Goal: Task Accomplishment & Management: Manage account settings

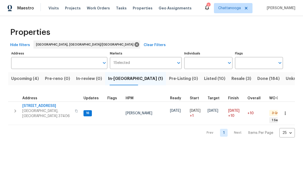
click at [128, 111] on span "[PERSON_NAME]" at bounding box center [139, 113] width 27 height 4
click at [29, 109] on span "[GEOGRAPHIC_DATA], [GEOGRAPHIC_DATA] 37406" at bounding box center [47, 113] width 50 height 10
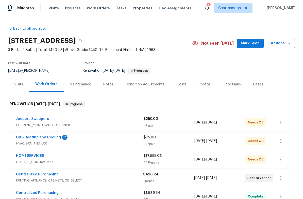
click at [33, 138] on link "C&S Heating and Cooling" at bounding box center [38, 138] width 45 height 4
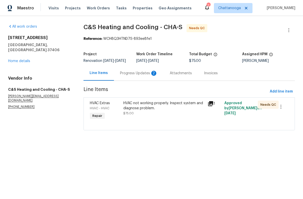
click at [138, 76] on div "Progress Updates 2" at bounding box center [139, 73] width 38 height 5
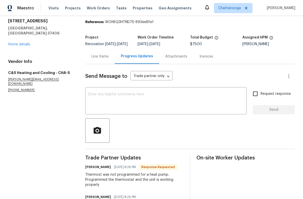
scroll to position [14, 0]
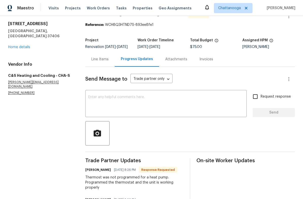
click at [102, 58] on div "Line Items" at bounding box center [99, 59] width 29 height 15
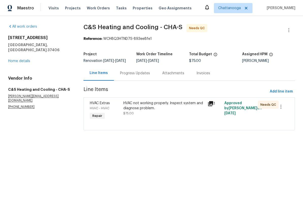
click at [182, 106] on div "HVAC not working properly. Inspect system and diagnose problem." at bounding box center [163, 106] width 81 height 10
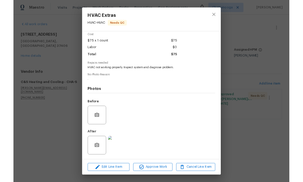
scroll to position [23, 0]
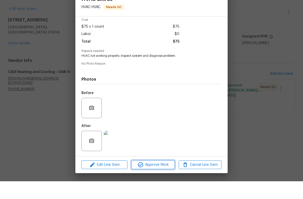
click at [164, 180] on span "Approve Work" at bounding box center [153, 183] width 40 height 6
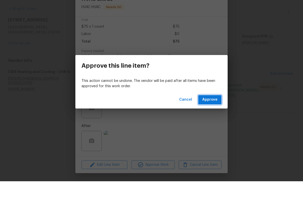
click at [212, 113] on button "Approve" at bounding box center [209, 117] width 23 height 9
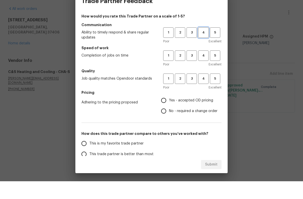
click at [201, 47] on span "4" at bounding box center [203, 50] width 9 height 6
click at [206, 71] on span "4" at bounding box center [203, 74] width 9 height 6
click at [208, 94] on span "4" at bounding box center [203, 97] width 9 height 6
click at [204, 116] on span "Yes - accepted OD pricing" at bounding box center [191, 118] width 44 height 5
click at [169, 113] on input "Yes - accepted OD pricing" at bounding box center [163, 118] width 11 height 11
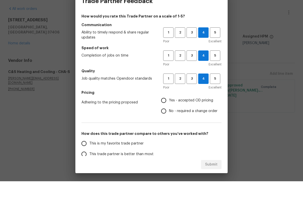
radio input "true"
click at [139, 170] on span "This trade partner is better than most" at bounding box center [121, 172] width 64 height 5
click at [89, 167] on input "This trade partner is better than most" at bounding box center [84, 172] width 11 height 11
click at [216, 180] on span "Submit" at bounding box center [211, 183] width 12 height 6
radio input "true"
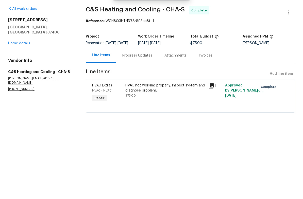
radio input "false"
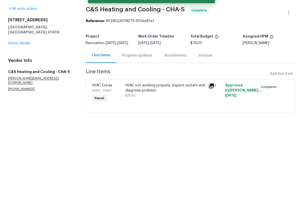
click at [15, 59] on link "Home details" at bounding box center [19, 61] width 22 height 4
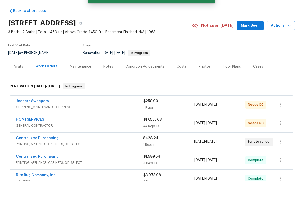
click at [33, 117] on link "Jeepers Sweepers" at bounding box center [32, 119] width 33 height 4
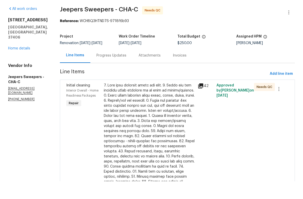
click at [275, 130] on div at bounding box center [280, 171] width 19 height 145
click at [162, 123] on div at bounding box center [149, 169] width 91 height 137
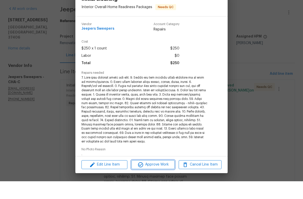
click at [161, 180] on span "Approve Work" at bounding box center [153, 183] width 40 height 6
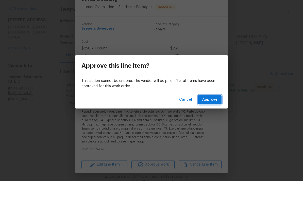
click at [212, 115] on span "Approve" at bounding box center [209, 118] width 15 height 6
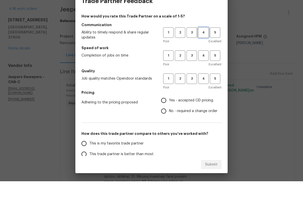
click at [205, 47] on span "4" at bounding box center [203, 50] width 9 height 6
click at [204, 71] on span "4" at bounding box center [203, 74] width 9 height 6
click at [206, 91] on button "4" at bounding box center [203, 96] width 10 height 10
click at [197, 116] on span "Yes - accepted OD pricing" at bounding box center [191, 118] width 44 height 5
click at [169, 113] on input "Yes - accepted OD pricing" at bounding box center [163, 118] width 11 height 11
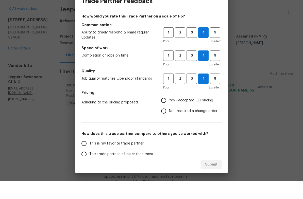
radio input "true"
click at [149, 170] on span "This trade partner is better than most" at bounding box center [121, 172] width 64 height 5
click at [89, 167] on input "This trade partner is better than most" at bounding box center [84, 172] width 11 height 11
click at [218, 178] on button "Submit" at bounding box center [211, 182] width 21 height 9
radio input "true"
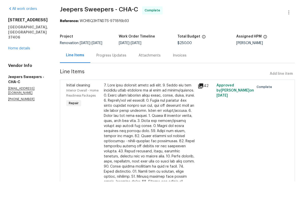
click at [15, 64] on link "Home details" at bounding box center [19, 66] width 22 height 4
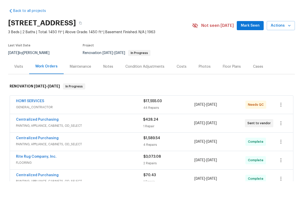
click at [34, 117] on link "HOM1 SERVICES" at bounding box center [30, 119] width 28 height 4
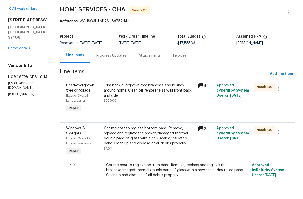
click at [11, 64] on link "Home details" at bounding box center [19, 66] width 22 height 4
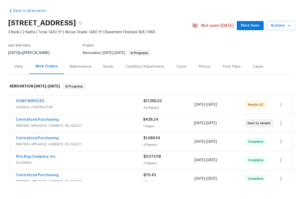
click at [58, 123] on span "GENERAL_CONTRACTOR" at bounding box center [79, 125] width 127 height 5
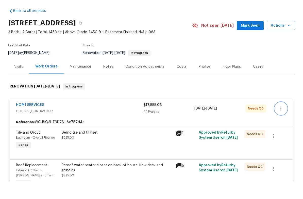
click at [281, 124] on icon "button" at bounding box center [281, 126] width 1 height 4
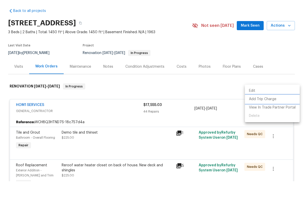
click at [274, 113] on li "Add Trip Charge" at bounding box center [272, 117] width 55 height 8
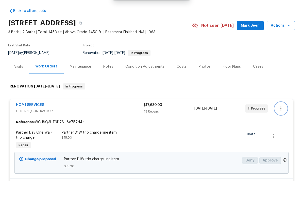
click at [284, 123] on icon "button" at bounding box center [281, 126] width 6 height 6
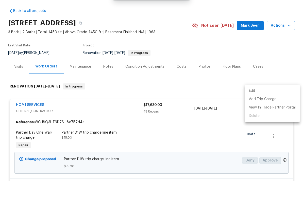
click at [272, 140] on div at bounding box center [151, 99] width 303 height 199
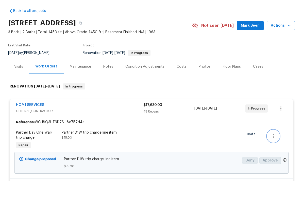
click at [274, 151] on icon "button" at bounding box center [273, 154] width 6 height 6
click at [280, 132] on li "Cancel" at bounding box center [277, 136] width 20 height 8
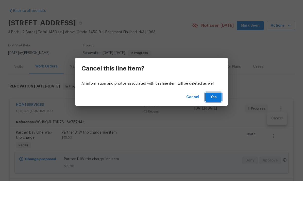
click at [214, 112] on span "Yes" at bounding box center [213, 115] width 8 height 6
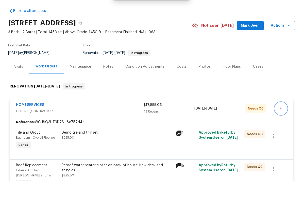
click at [283, 123] on icon "button" at bounding box center [281, 126] width 6 height 6
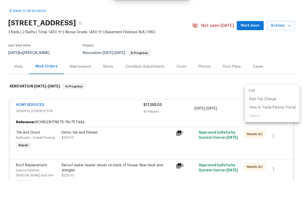
click at [254, 105] on li "Edit" at bounding box center [272, 109] width 55 height 8
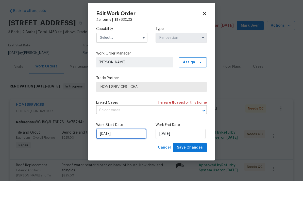
click at [122, 147] on input "[DATE]" at bounding box center [121, 152] width 50 height 10
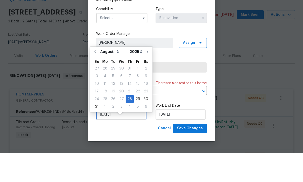
scroll to position [8, 0]
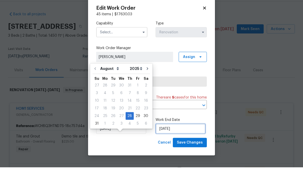
click at [186, 138] on input "[DATE]" at bounding box center [181, 143] width 50 height 10
select select "8"
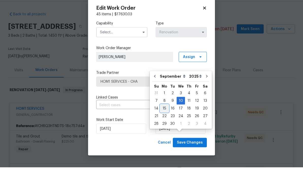
click at [164, 119] on div "15" at bounding box center [164, 122] width 8 height 7
type input "[DATE]"
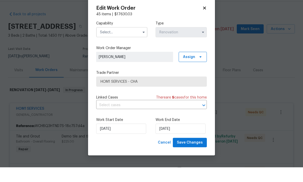
scroll to position [19, 0]
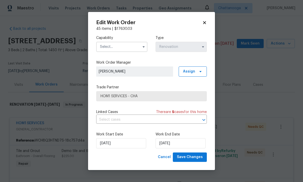
click at [128, 45] on input "text" at bounding box center [121, 47] width 51 height 10
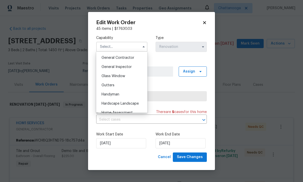
scroll to position [240, 0]
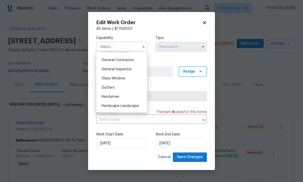
click at [131, 60] on span "General Contractor" at bounding box center [118, 60] width 33 height 4
type input "General Contractor"
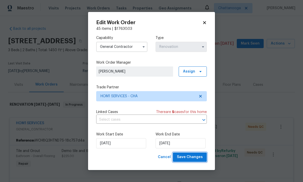
click at [197, 156] on span "Save Changes" at bounding box center [190, 157] width 26 height 6
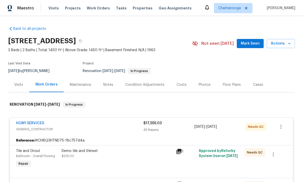
click at [17, 82] on div "Visits" at bounding box center [18, 84] width 9 height 5
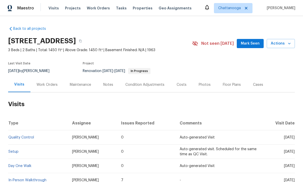
click at [43, 82] on div "Work Orders" at bounding box center [47, 84] width 21 height 5
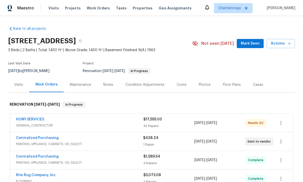
click at [178, 77] on div "Costs" at bounding box center [182, 84] width 22 height 15
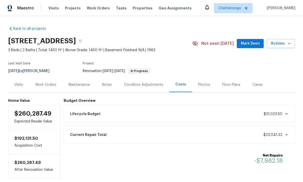
click at [292, 41] on icon "button" at bounding box center [289, 43] width 5 height 5
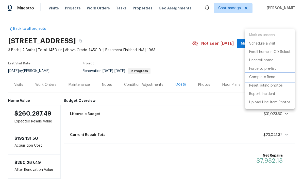
click at [269, 78] on p "Complete Reno" at bounding box center [262, 76] width 26 height 5
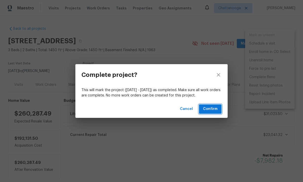
click at [217, 108] on span "Confirm" at bounding box center [210, 109] width 14 height 6
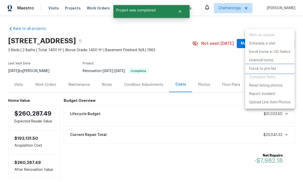
click at [267, 71] on p "Force to pre-list" at bounding box center [262, 68] width 27 height 5
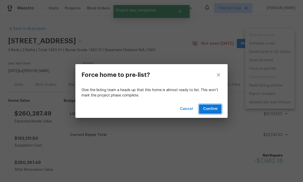
click at [218, 107] on button "Confirm" at bounding box center [210, 108] width 23 height 9
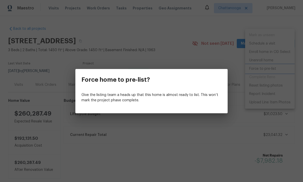
click at [218, 46] on div "Force home to pre-list? Give the listing team a heads up that this home is almo…" at bounding box center [151, 91] width 303 height 182
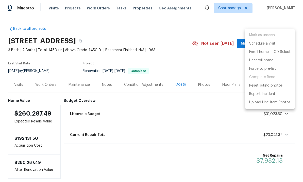
click at [229, 48] on div at bounding box center [151, 91] width 303 height 182
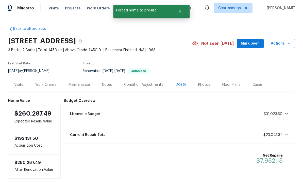
click at [200, 82] on div "Photos" at bounding box center [204, 84] width 12 height 5
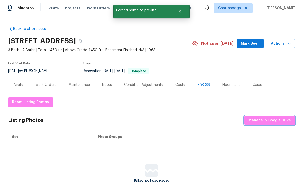
click at [275, 117] on span "Manage in Google Drive" at bounding box center [270, 120] width 42 height 6
